Goal: Transaction & Acquisition: Obtain resource

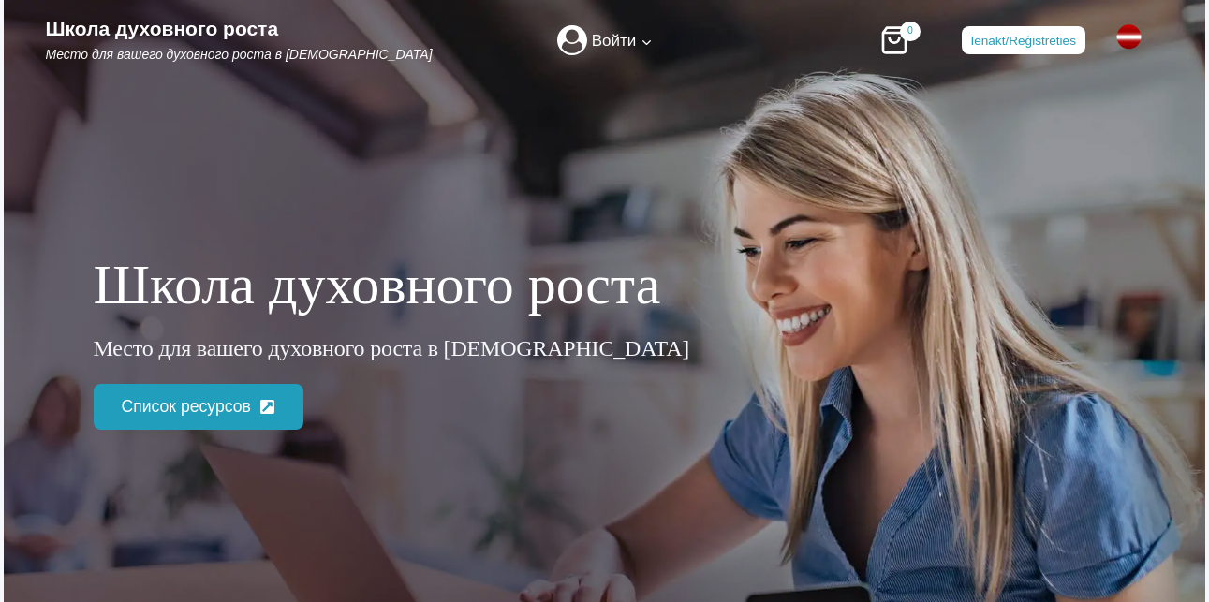
scroll to position [843, 0]
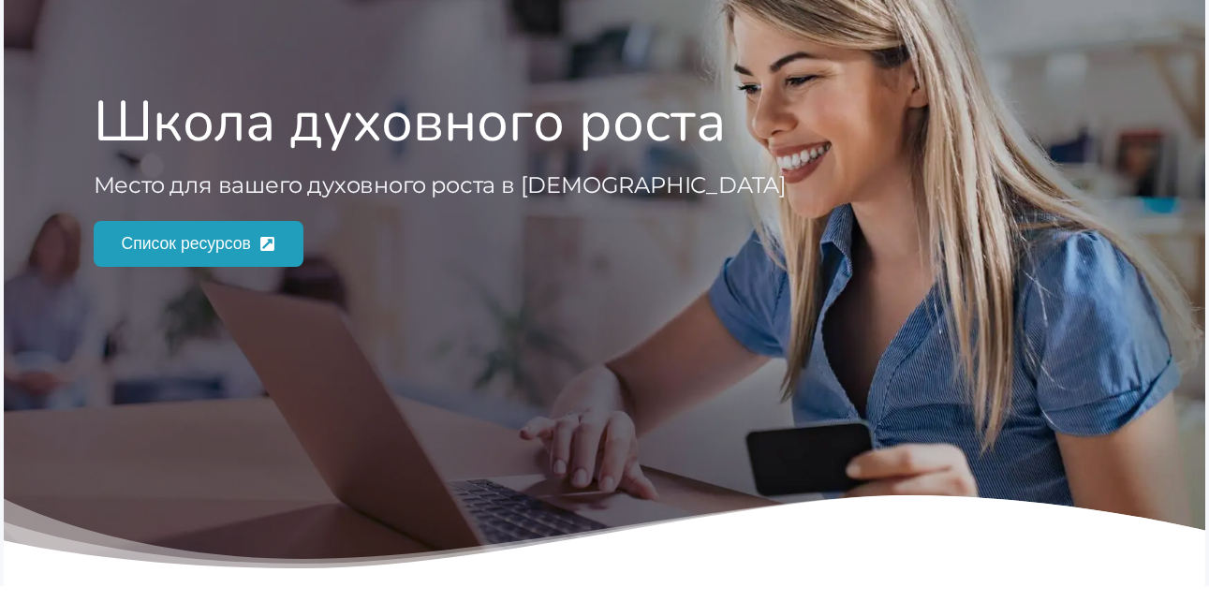
scroll to position [187, 0]
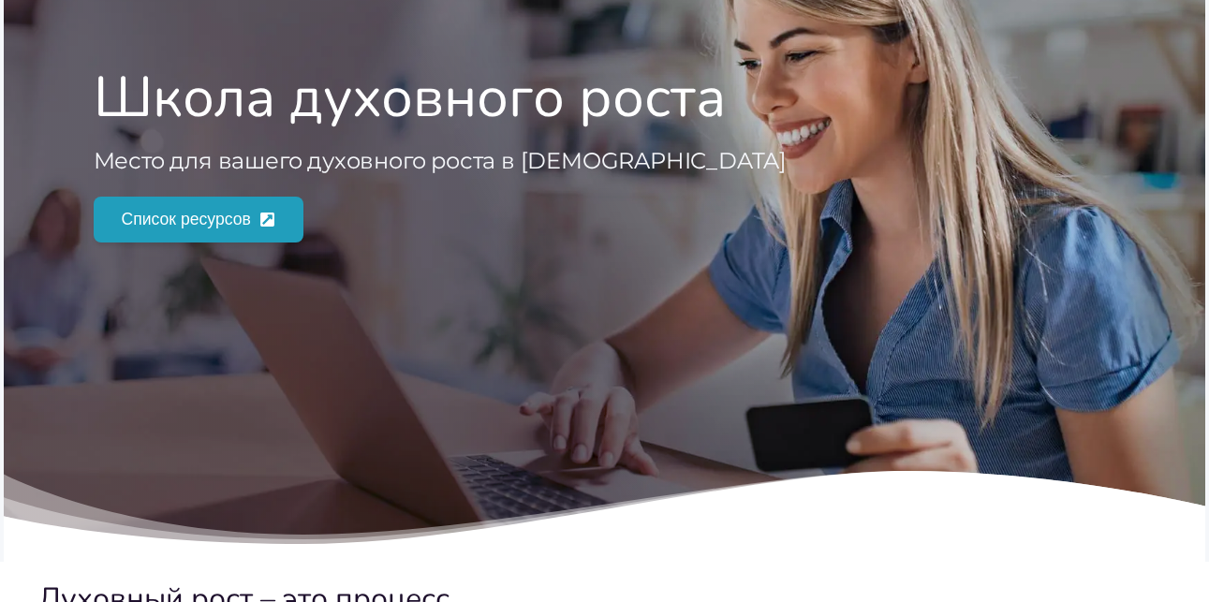
click at [232, 219] on span "Список ресурсов" at bounding box center [186, 219] width 129 height 26
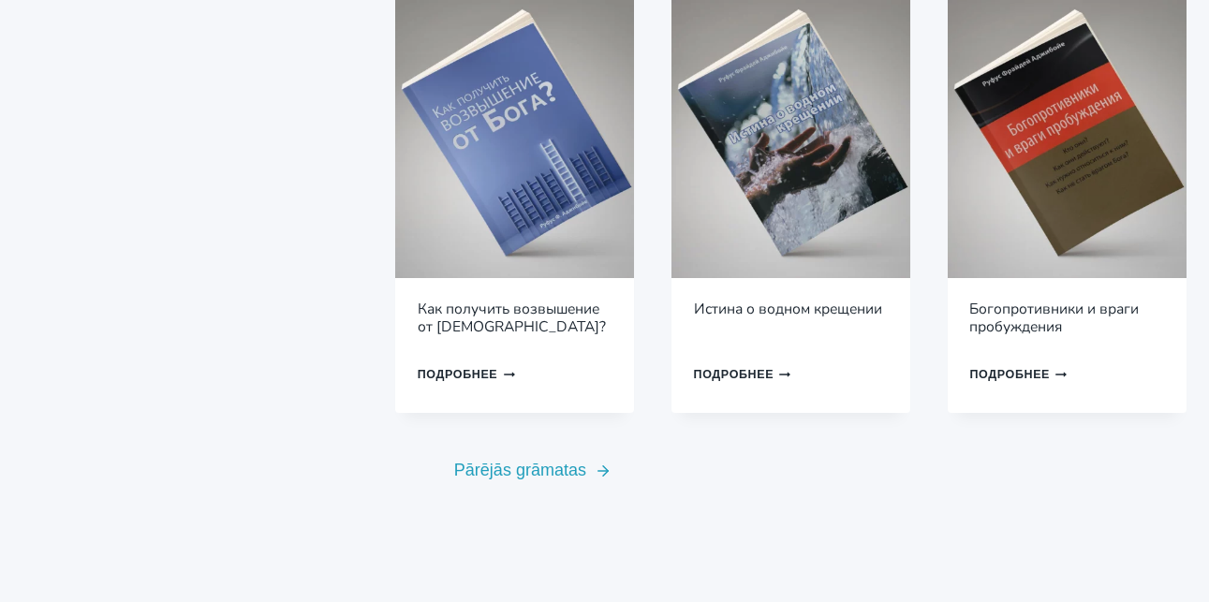
scroll to position [1499, 0]
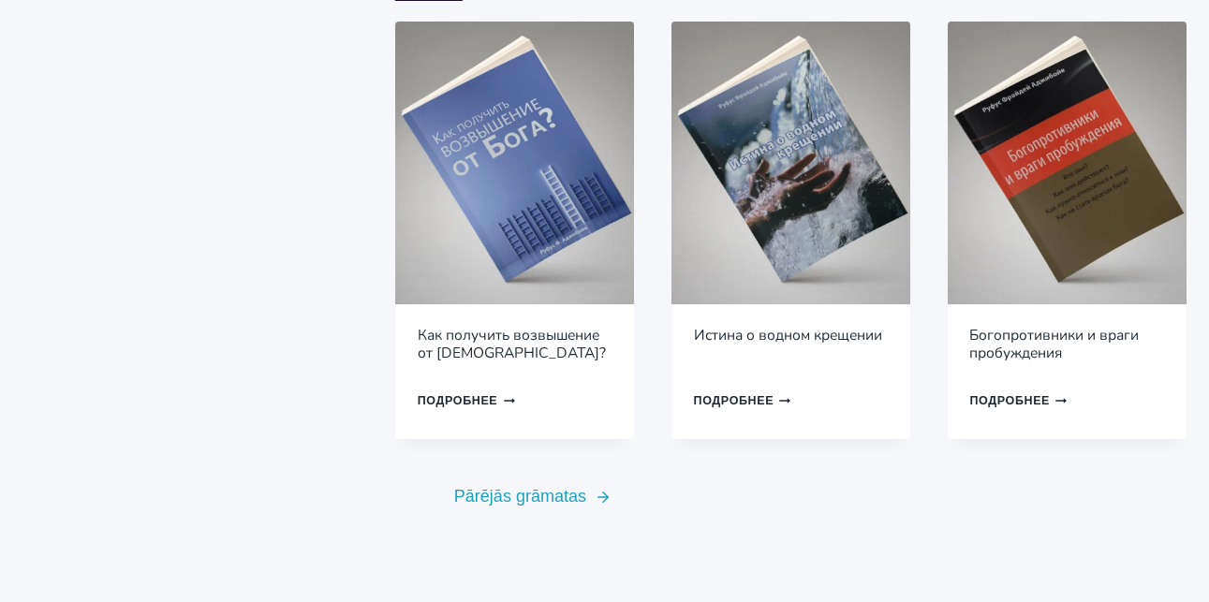
click at [772, 171] on img at bounding box center [791, 164] width 239 height 284
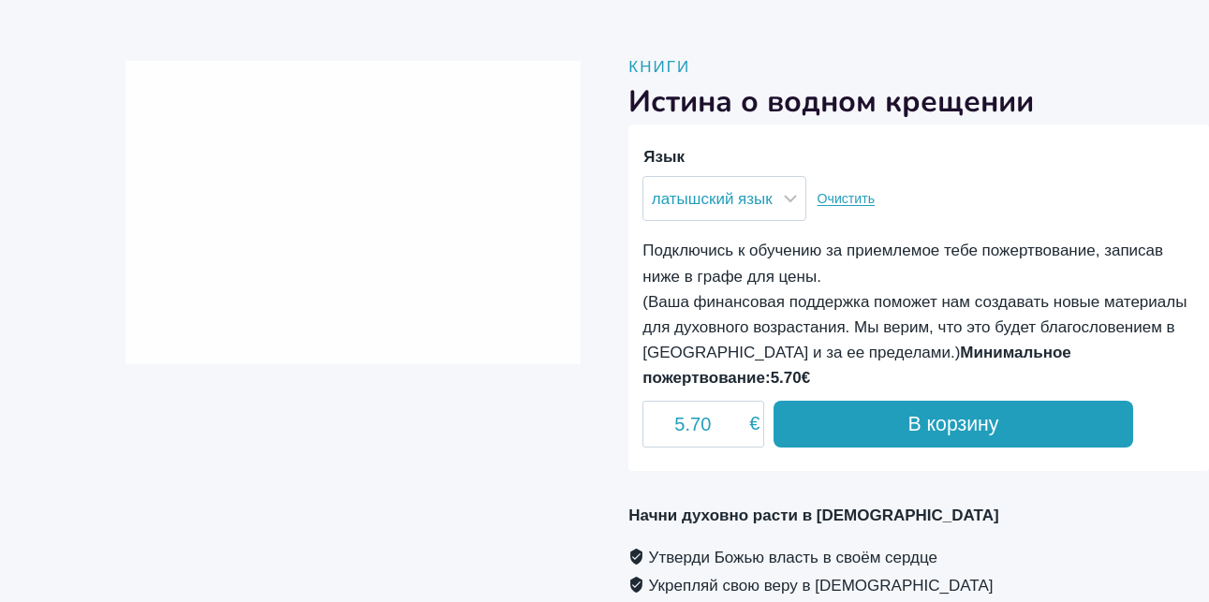
scroll to position [281, 0]
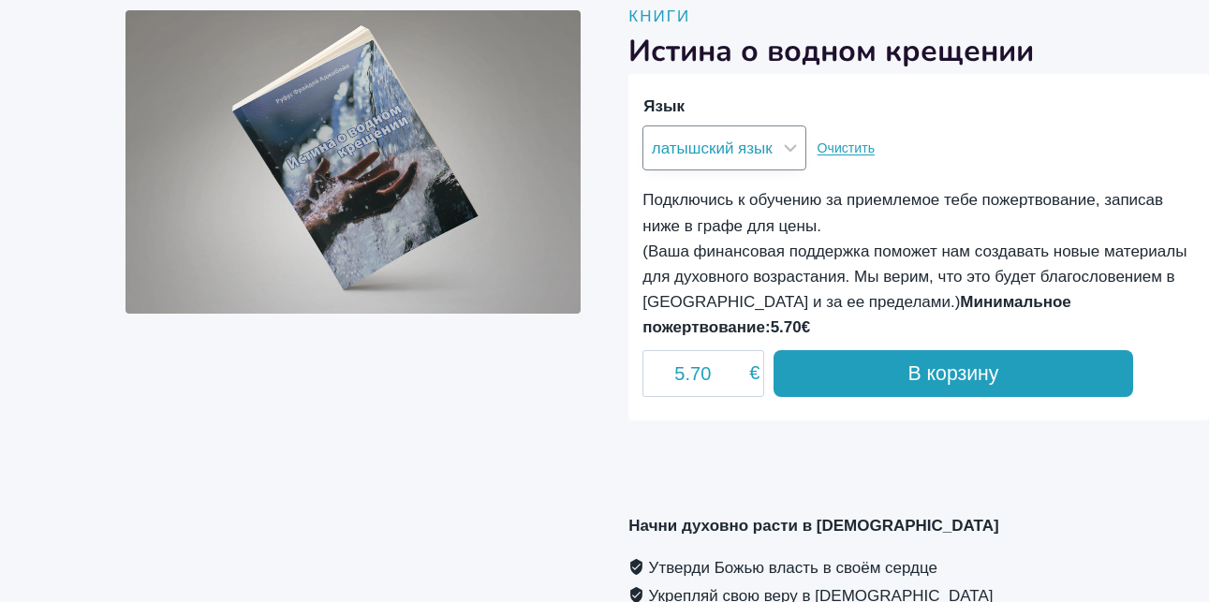
click at [787, 147] on select "Выбрать опцию латышский язык русский язык" at bounding box center [725, 148] width 164 height 45
select select "русский язык"
click at [643, 126] on select "Выбрать опцию латышский язык русский язык" at bounding box center [725, 148] width 164 height 45
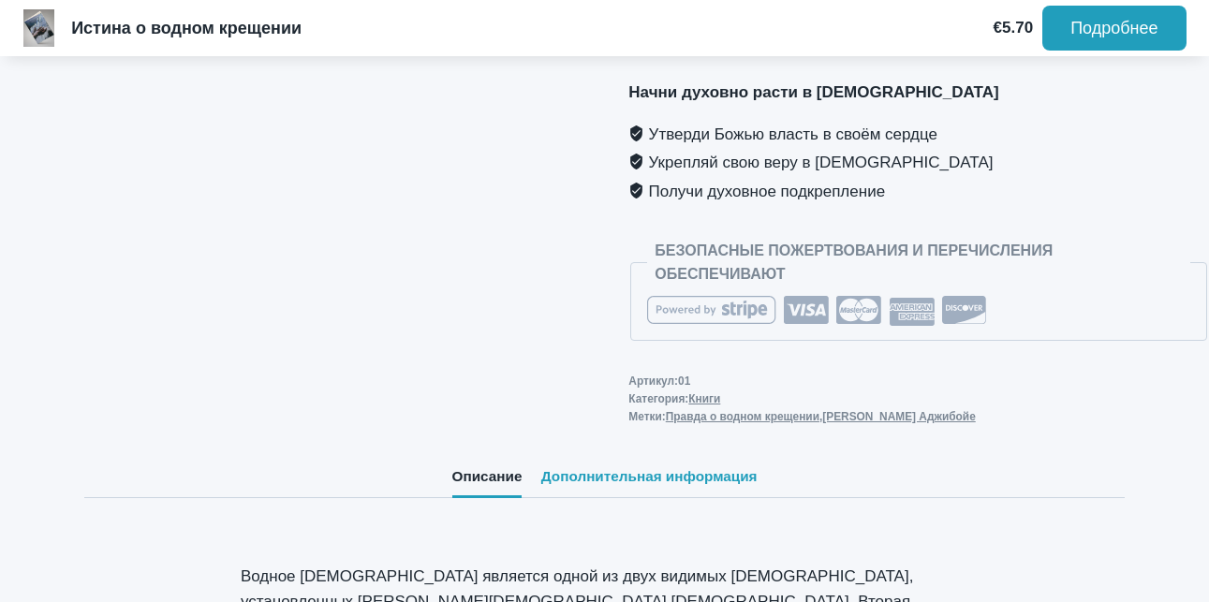
scroll to position [691, 0]
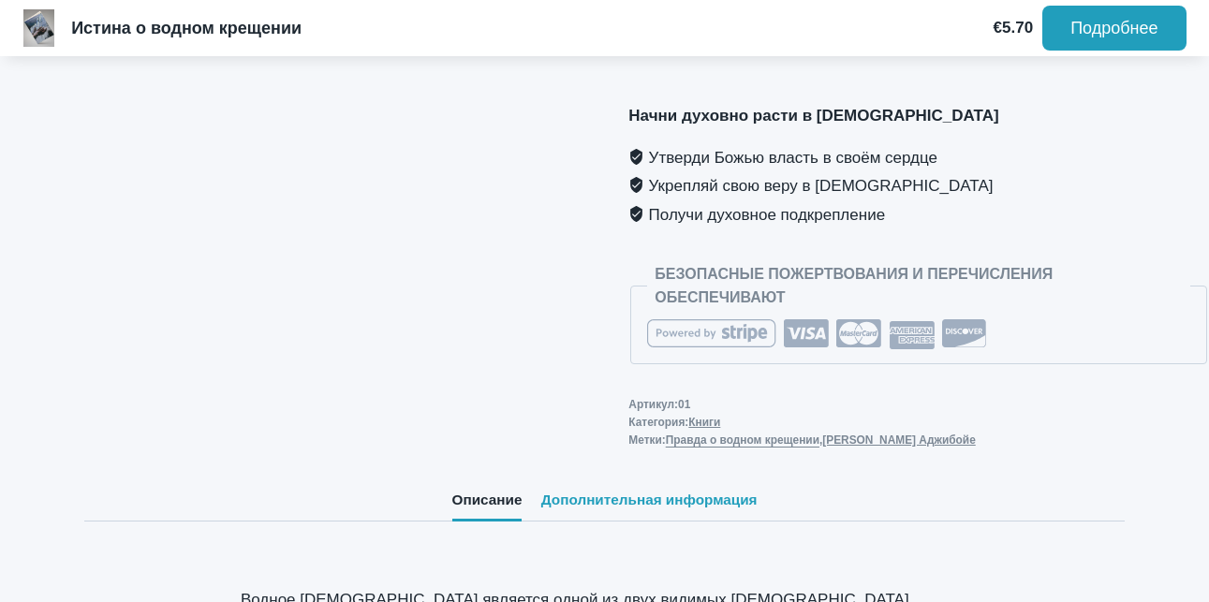
click at [776, 434] on link "Правда о водном крещении" at bounding box center [743, 440] width 154 height 13
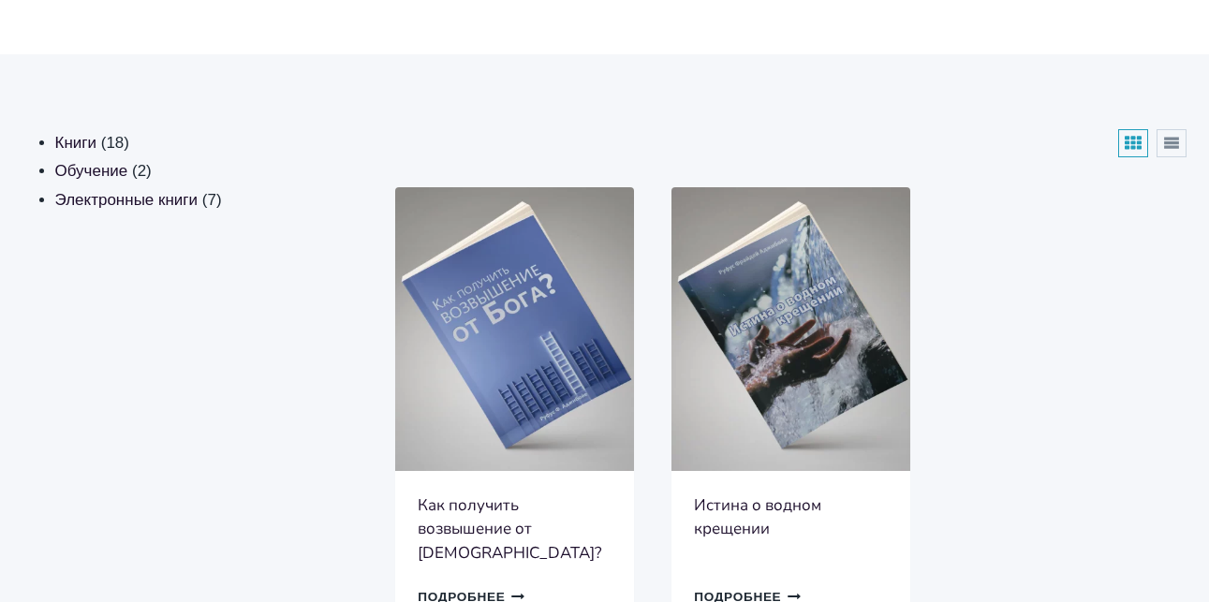
scroll to position [281, 0]
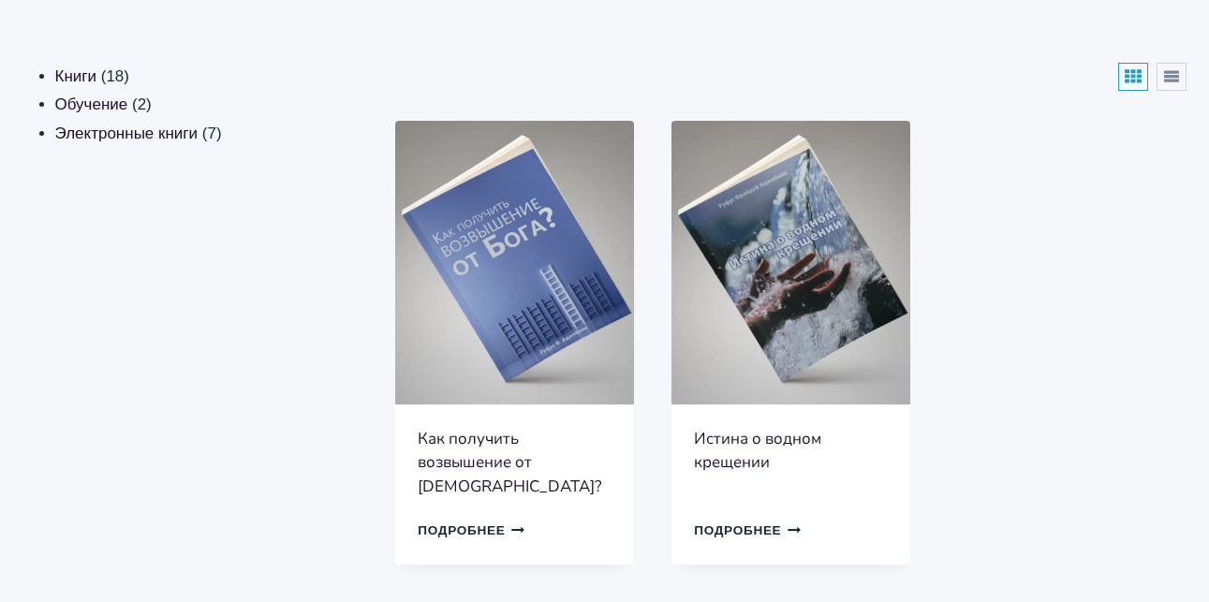
click at [765, 517] on link "Подробнее Продолжить Загрузка Готово" at bounding box center [747, 530] width 107 height 27
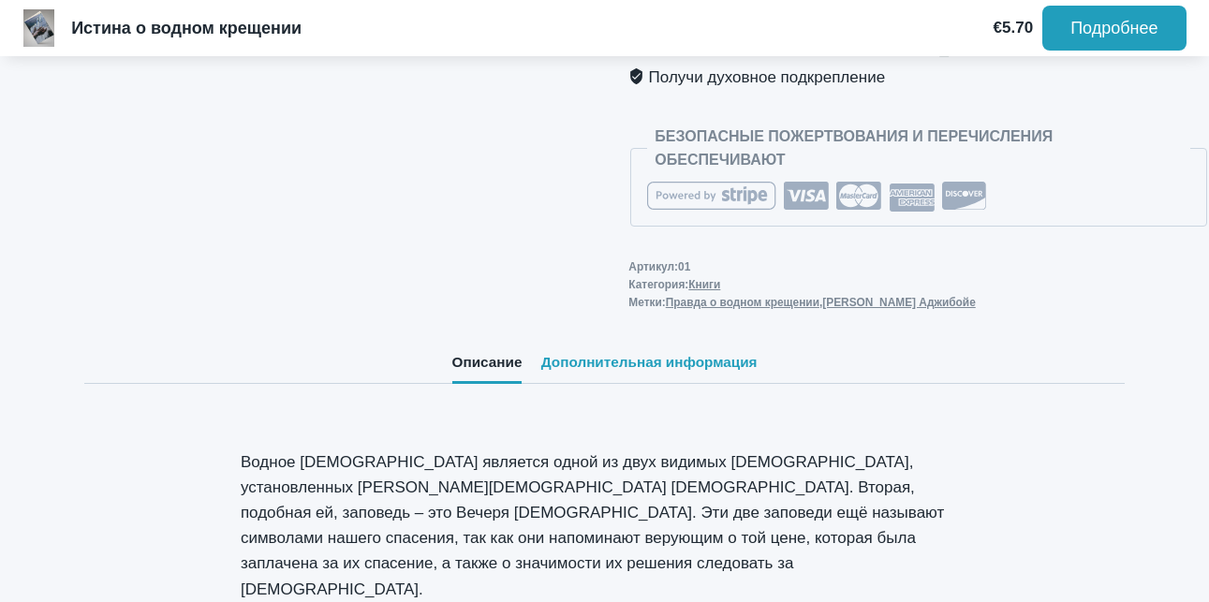
scroll to position [749, 0]
